Goal: Task Accomplishment & Management: Use online tool/utility

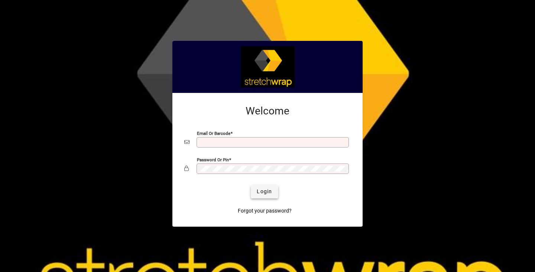
type input "**********"
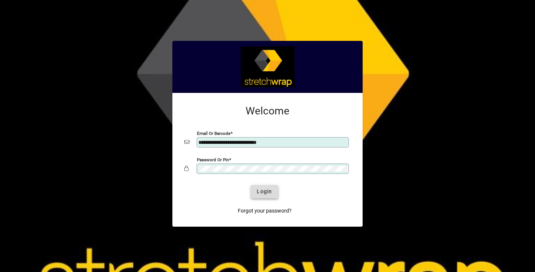
click at [257, 188] on span "Login" at bounding box center [263, 191] width 15 height 8
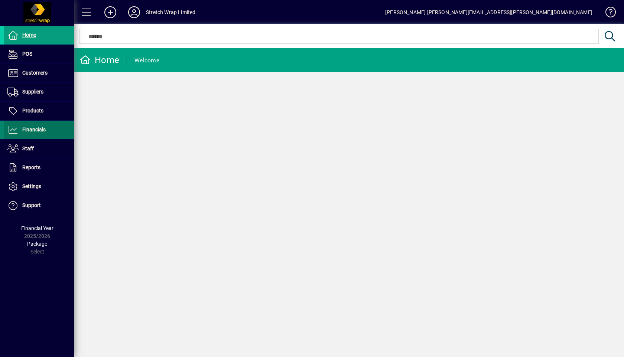
click at [50, 134] on span at bounding box center [39, 130] width 71 height 18
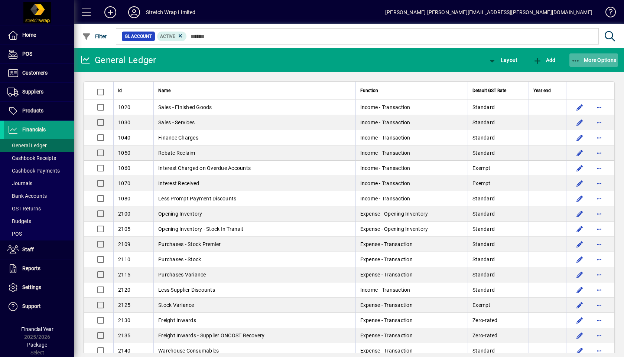
click at [534, 61] on span "More Options" at bounding box center [593, 60] width 45 height 6
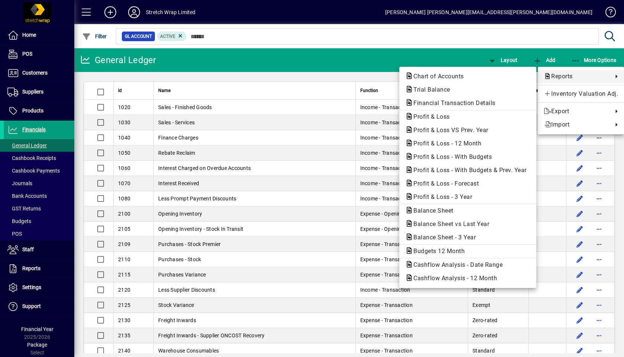
click at [259, 61] on div at bounding box center [312, 178] width 624 height 357
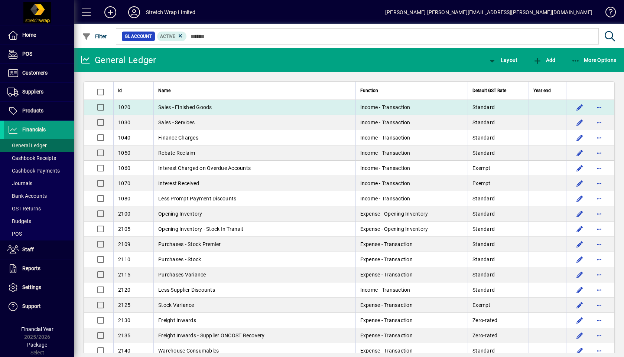
click at [216, 106] on td "Sales - Finished Goods" at bounding box center [254, 107] width 202 height 15
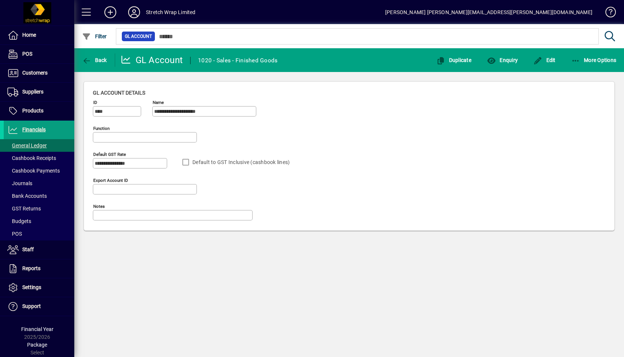
type input "**********"
click at [534, 60] on span "More Options" at bounding box center [593, 60] width 45 height 6
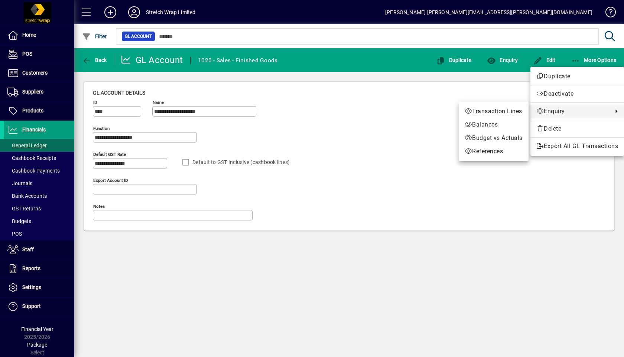
click at [16, 234] on div at bounding box center [312, 178] width 624 height 357
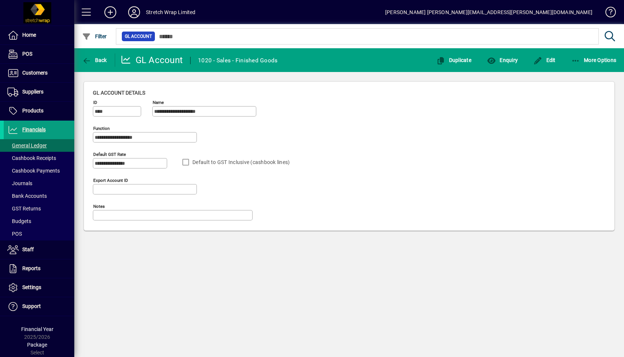
click at [16, 234] on span "POS" at bounding box center [14, 234] width 14 height 6
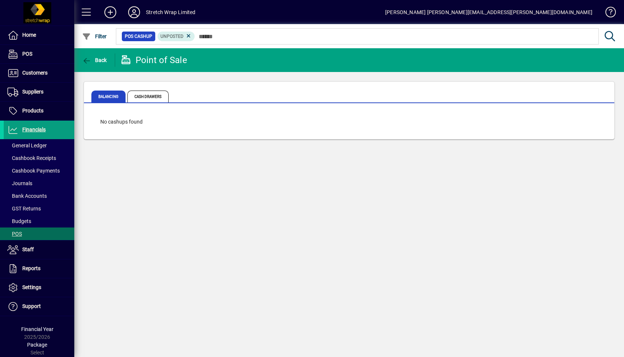
click at [16, 234] on span "POS" at bounding box center [14, 234] width 14 height 6
click at [33, 154] on span "Cashbook Receipts" at bounding box center [30, 158] width 52 height 8
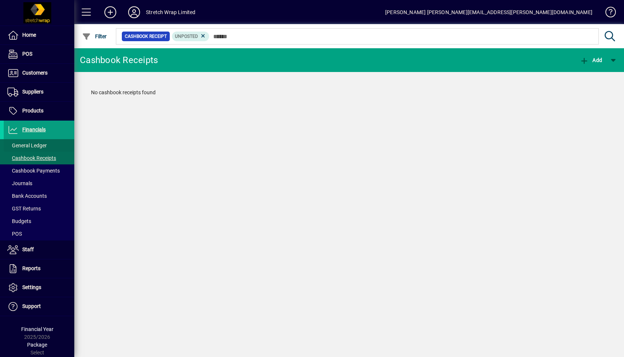
click at [31, 147] on span "General Ledger" at bounding box center [26, 146] width 39 height 6
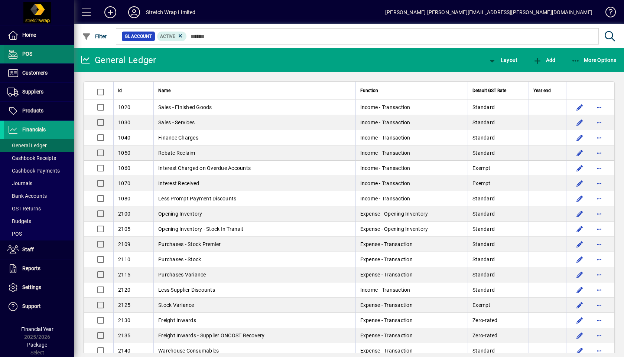
click at [34, 58] on span at bounding box center [39, 54] width 71 height 18
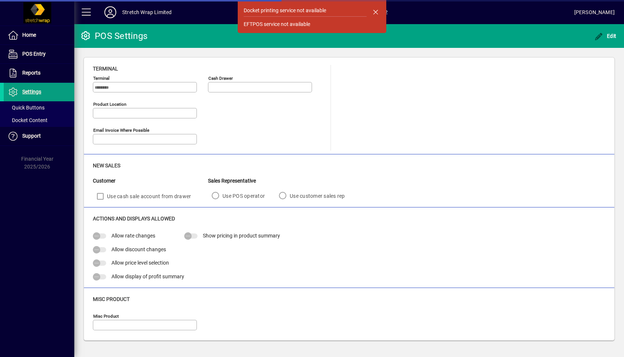
type input "**********"
click at [375, 16] on span "button" at bounding box center [375, 12] width 18 height 18
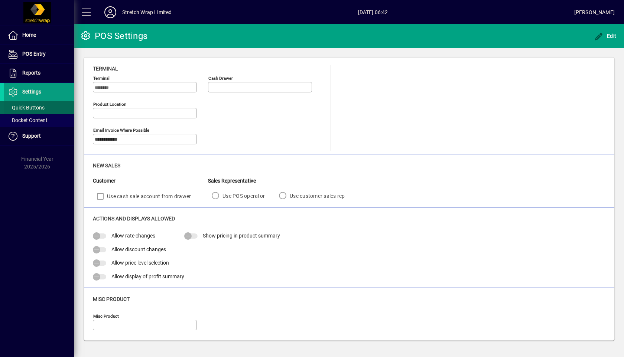
click at [38, 109] on span "Quick Buttons" at bounding box center [25, 108] width 37 height 6
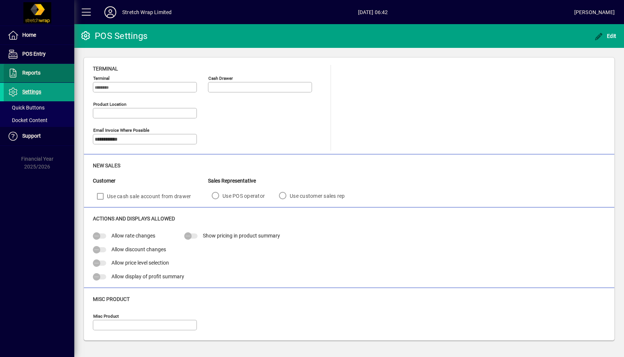
click at [33, 75] on span "Reports" at bounding box center [31, 73] width 18 height 6
click at [34, 75] on span "Reports" at bounding box center [31, 73] width 18 height 6
click at [29, 70] on span "Reports" at bounding box center [31, 73] width 18 height 6
click at [34, 76] on span "Reports" at bounding box center [22, 73] width 37 height 9
click at [13, 75] on icon at bounding box center [12, 73] width 11 height 9
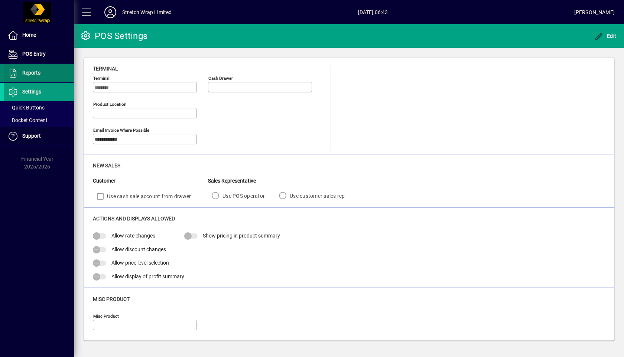
click at [13, 75] on icon at bounding box center [12, 73] width 11 height 9
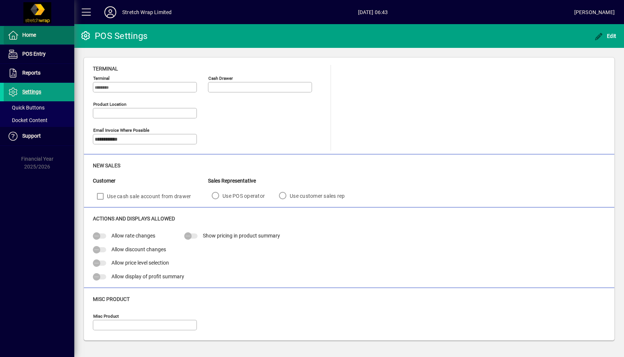
click at [28, 36] on span "Home" at bounding box center [29, 35] width 14 height 6
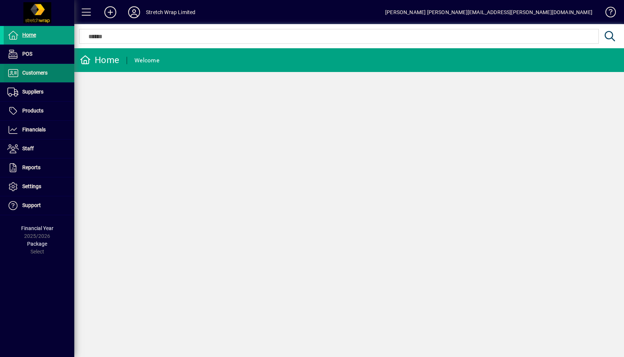
click at [50, 75] on span at bounding box center [39, 73] width 71 height 18
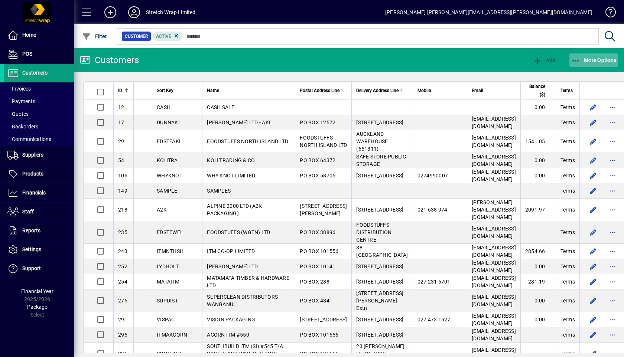
click at [534, 66] on span "button" at bounding box center [593, 60] width 49 height 18
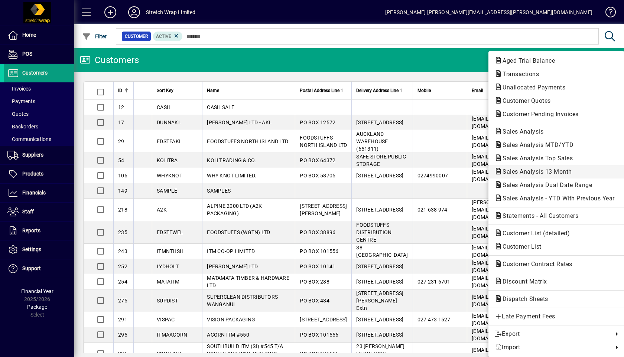
click at [521, 170] on span "Sales Analysis 13 Month" at bounding box center [534, 171] width 81 height 7
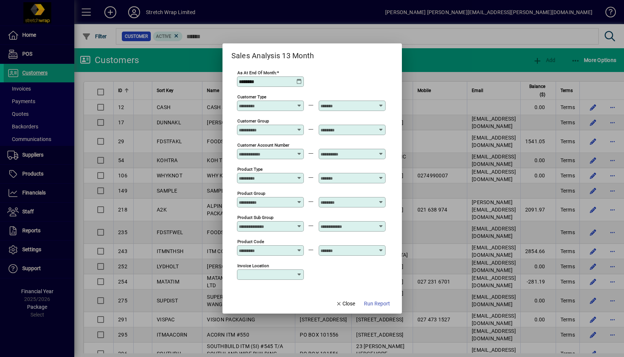
type input "**********"
click at [370, 271] on span "Run Report" at bounding box center [377, 304] width 26 height 8
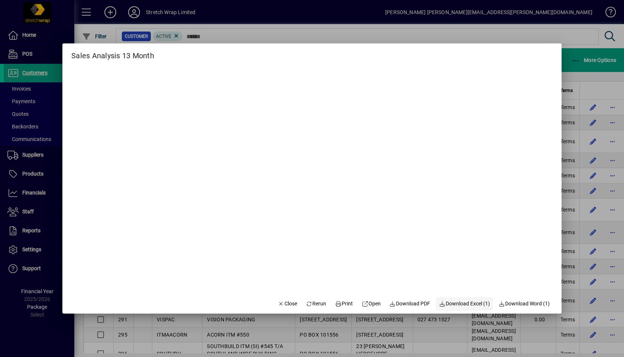
click at [454, 271] on span "Download Excel (1)" at bounding box center [464, 304] width 51 height 8
